Goal: Task Accomplishment & Management: Manage account settings

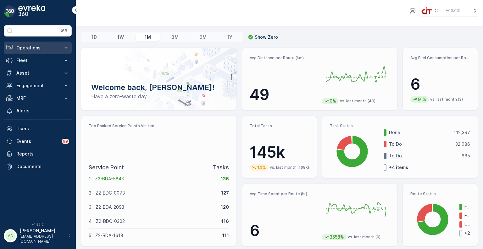
click at [24, 46] on p "Operations" at bounding box center [37, 48] width 43 height 6
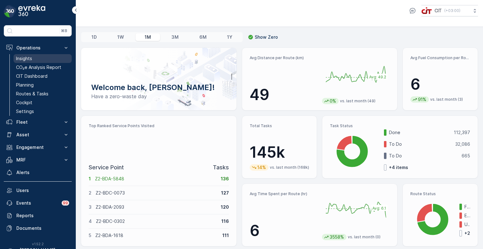
click at [27, 56] on p "Insights" at bounding box center [24, 58] width 16 height 6
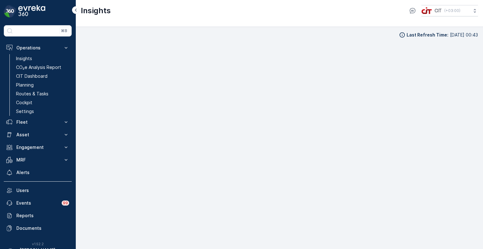
scroll to position [5, 0]
click at [26, 85] on p "Planning" at bounding box center [25, 85] width 18 height 6
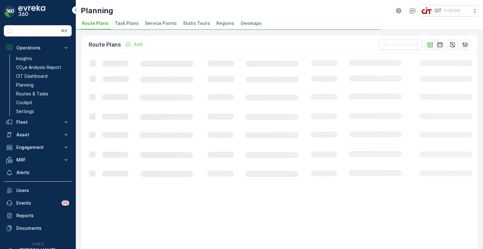
click at [152, 21] on span "Service Points" at bounding box center [161, 23] width 32 height 6
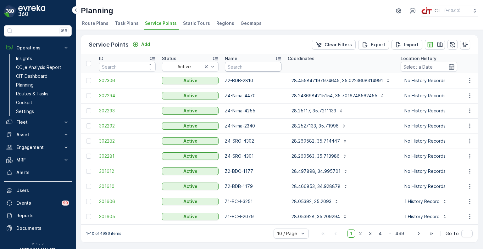
click at [231, 68] on input "text" at bounding box center [253, 67] width 57 height 10
paste input "Z2-BDC-1154"
type input "Z2-BDC-1154"
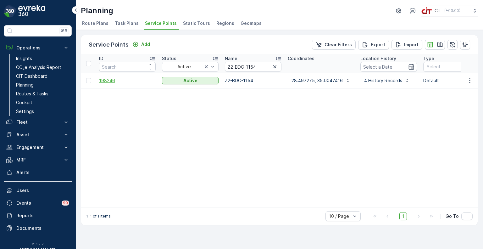
click at [107, 80] on span "198246" at bounding box center [127, 80] width 57 height 6
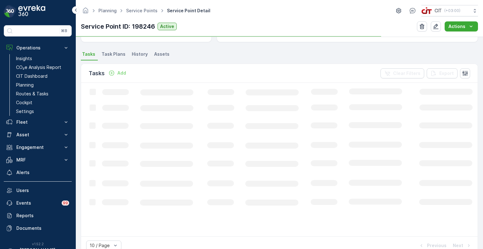
scroll to position [157, 0]
click at [161, 53] on span "Assets" at bounding box center [161, 54] width 15 height 6
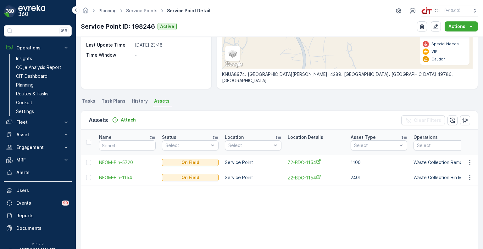
scroll to position [126, 0]
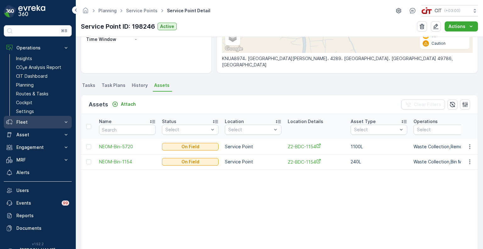
click at [27, 123] on p "Fleet" at bounding box center [37, 122] width 43 height 6
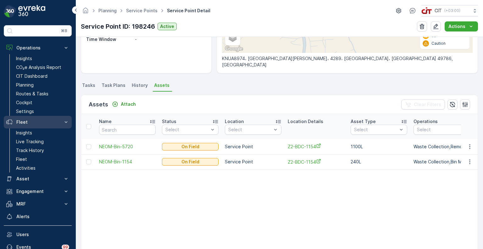
click at [26, 122] on p "Fleet" at bounding box center [37, 122] width 43 height 6
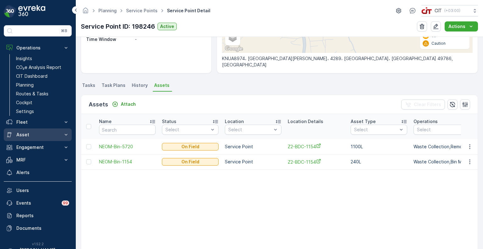
click at [29, 135] on p "Asset" at bounding box center [37, 134] width 43 height 6
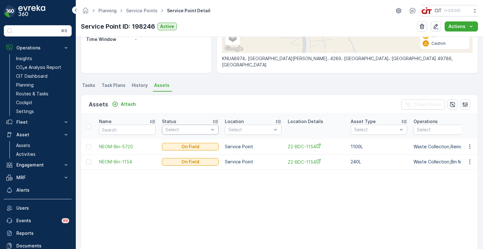
scroll to position [0, 0]
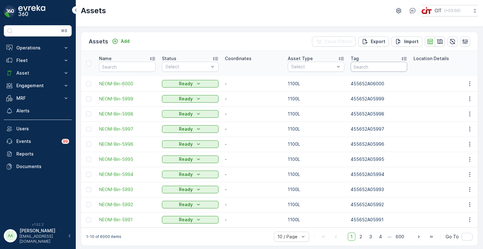
click at [378, 66] on input "text" at bounding box center [378, 67] width 57 height 10
type input "5720"
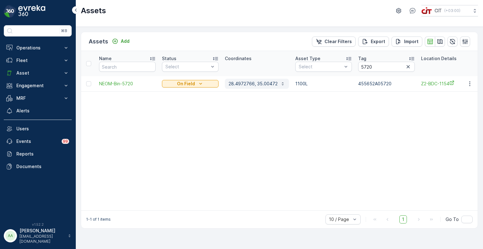
click at [255, 85] on p "28.4972766, 35.00472" at bounding box center [253, 83] width 49 height 6
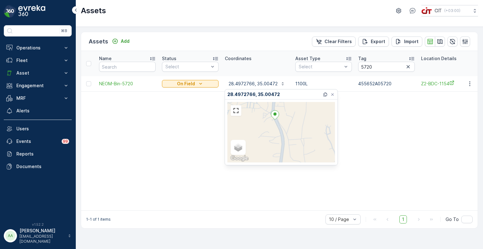
drag, startPoint x: 284, startPoint y: 143, endPoint x: 284, endPoint y: 157, distance: 13.8
click at [284, 157] on div "Satellite Roadmap Terrain Hybrid Leaflet Keyboard shortcuts Map Data Map data ©…" at bounding box center [281, 132] width 108 height 60
drag, startPoint x: 270, startPoint y: 126, endPoint x: 285, endPoint y: 146, distance: 24.8
click at [285, 146] on div "Satellite Roadmap Terrain Hybrid Leaflet Keyboard shortcuts Map Data Map data ©…" at bounding box center [281, 132] width 108 height 60
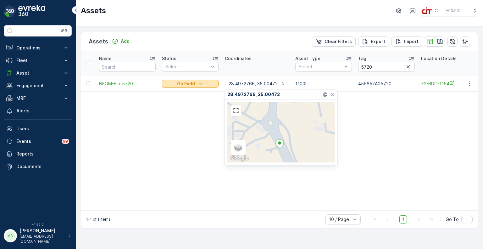
click at [194, 85] on p "On Field" at bounding box center [186, 83] width 18 height 6
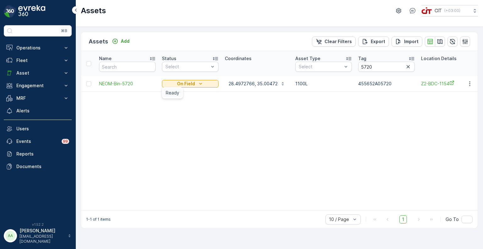
click at [171, 93] on span "Ready" at bounding box center [173, 93] width 14 height 6
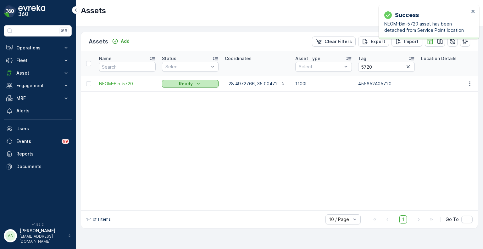
click at [187, 85] on p "Ready" at bounding box center [186, 83] width 14 height 6
click at [179, 92] on span "On Field" at bounding box center [174, 93] width 17 height 6
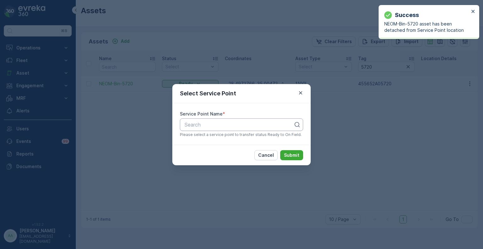
click at [215, 122] on div at bounding box center [239, 125] width 110 height 6
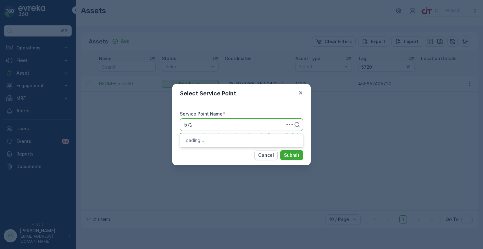
type input "5720"
click at [206, 139] on span "Z2-BDC-5720" at bounding box center [200, 140] width 33 height 6
click at [287, 154] on p "Submit" at bounding box center [291, 155] width 15 height 6
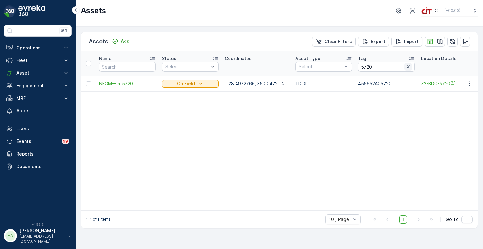
click at [407, 66] on icon "button" at bounding box center [408, 66] width 6 height 6
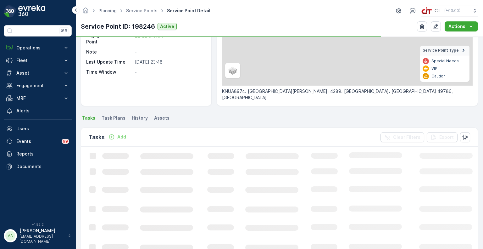
scroll to position [94, 0]
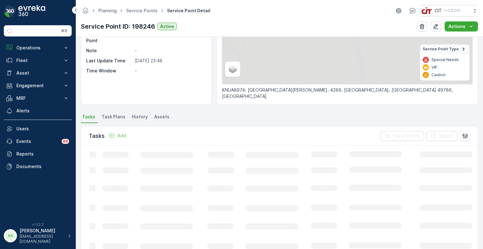
click at [158, 120] on li "Assets" at bounding box center [162, 117] width 19 height 11
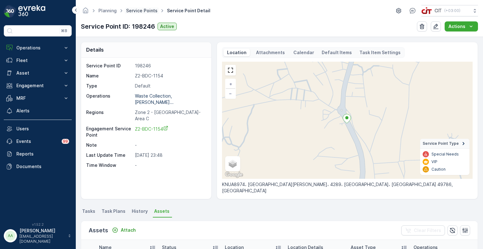
click at [141, 11] on link "Service Points" at bounding box center [141, 10] width 31 height 5
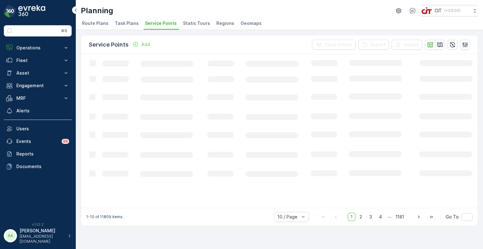
click at [136, 44] on icon "Add" at bounding box center [135, 44] width 5 height 5
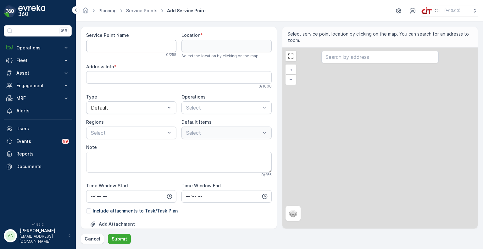
click at [123, 42] on Name "Service Point Name" at bounding box center [131, 46] width 90 height 13
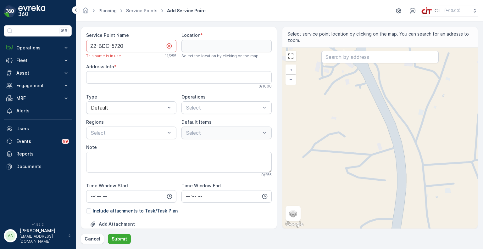
type Name "Z2-BDC-5720"
click at [367, 87] on div "+ − Satellite Roadmap Terrain Hybrid Leaflet Keyboard shortcuts Map Data Map da…" at bounding box center [380, 137] width 196 height 181
type input "28.497190224821342,35.00467025424497"
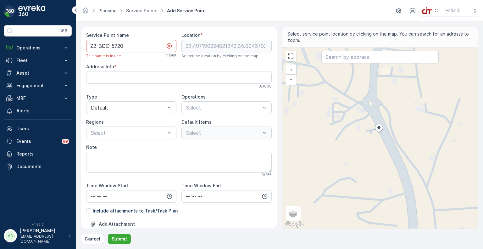
type Info "KNUA8966، [GEOGRAPHIC_DATA][PERSON_NAME]، 4292، [GEOGRAPHIC_DATA]، [GEOGRAPHIC_…"
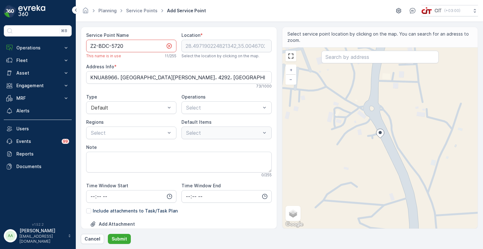
click at [168, 48] on icon at bounding box center [168, 45] width 5 height 5
click at [93, 238] on p "Cancel" at bounding box center [93, 238] width 16 height 6
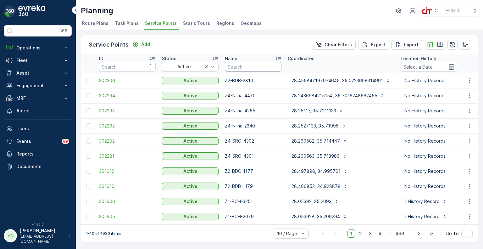
click at [243, 68] on input "text" at bounding box center [253, 67] width 57 height 10
type input "5720"
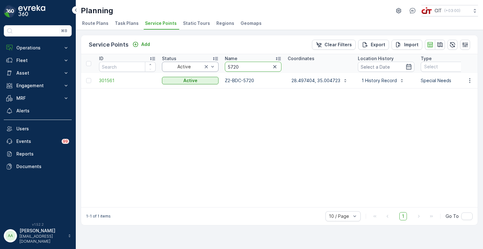
drag, startPoint x: 239, startPoint y: 63, endPoint x: 218, endPoint y: 64, distance: 21.1
paste input "Z4-Nima-4259"
type input "Z4-Nima-4259"
click at [107, 79] on span "192305" at bounding box center [127, 80] width 57 height 6
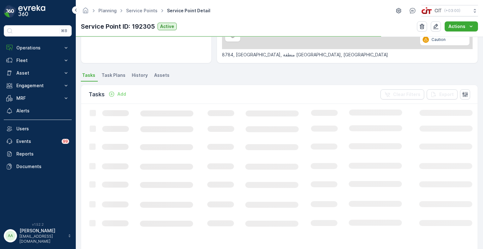
scroll to position [157, 0]
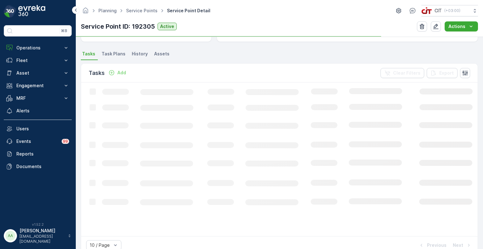
click at [156, 55] on span "Assets" at bounding box center [161, 54] width 15 height 6
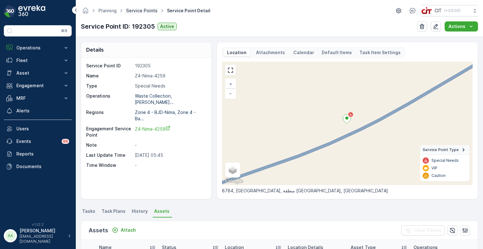
click at [137, 11] on link "Service Points" at bounding box center [141, 10] width 31 height 5
